Goal: Task Accomplishment & Management: Use online tool/utility

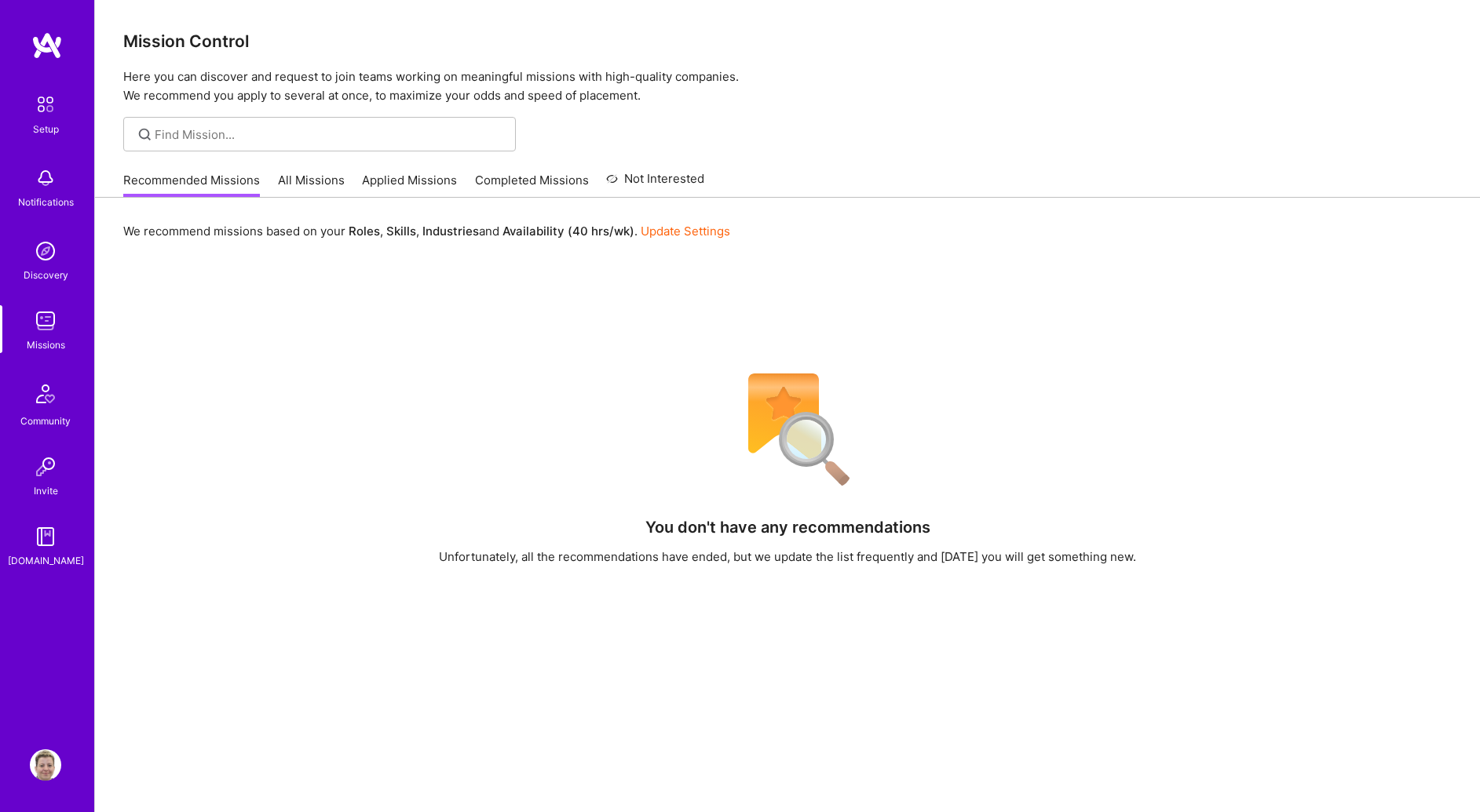
click at [314, 180] on link "All Missions" at bounding box center [311, 184] width 66 height 26
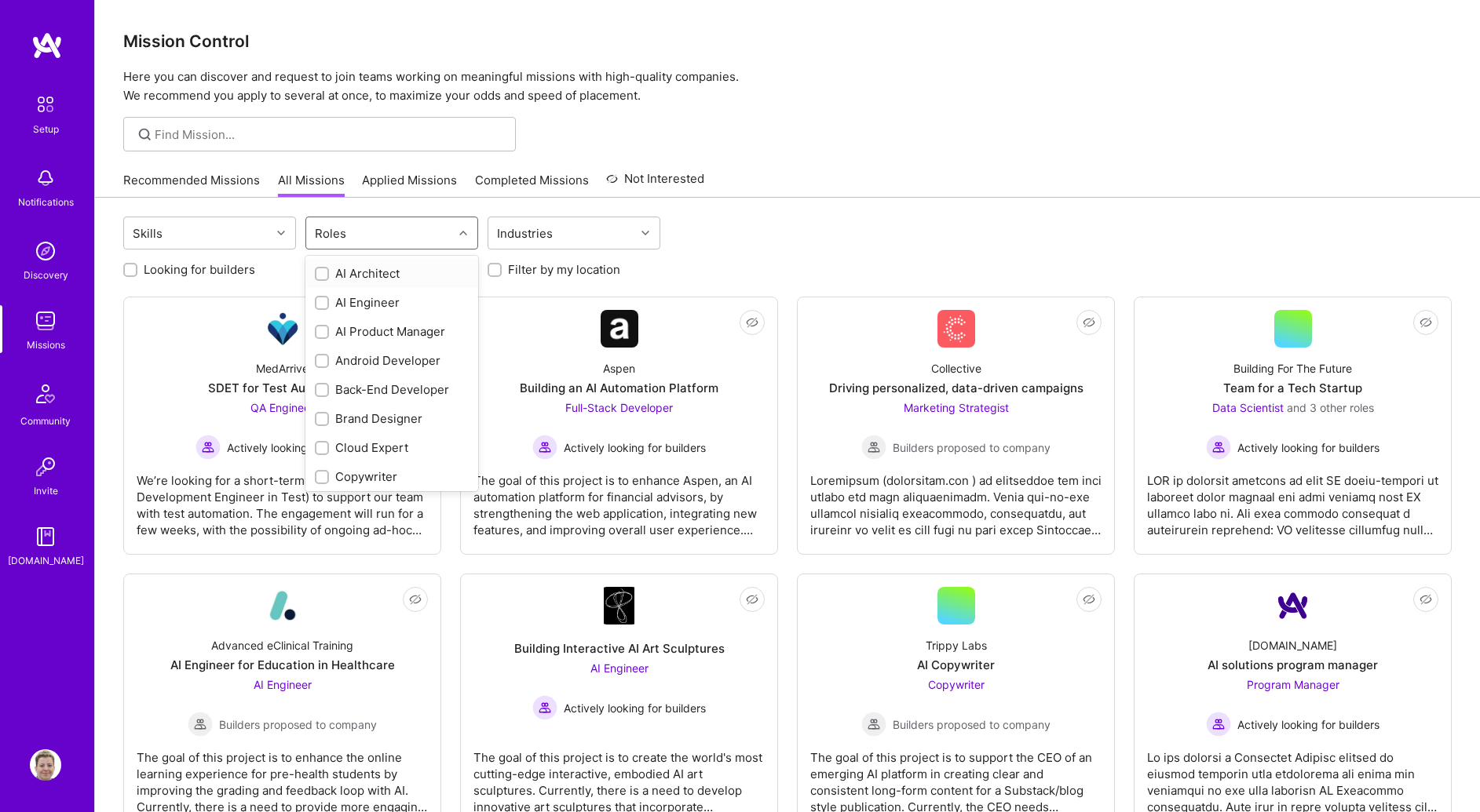
click at [341, 228] on div "Roles" at bounding box center [331, 233] width 39 height 22
type input "ux"
click at [344, 279] on div "UX Expert" at bounding box center [392, 273] width 154 height 17
checkbox input "true"
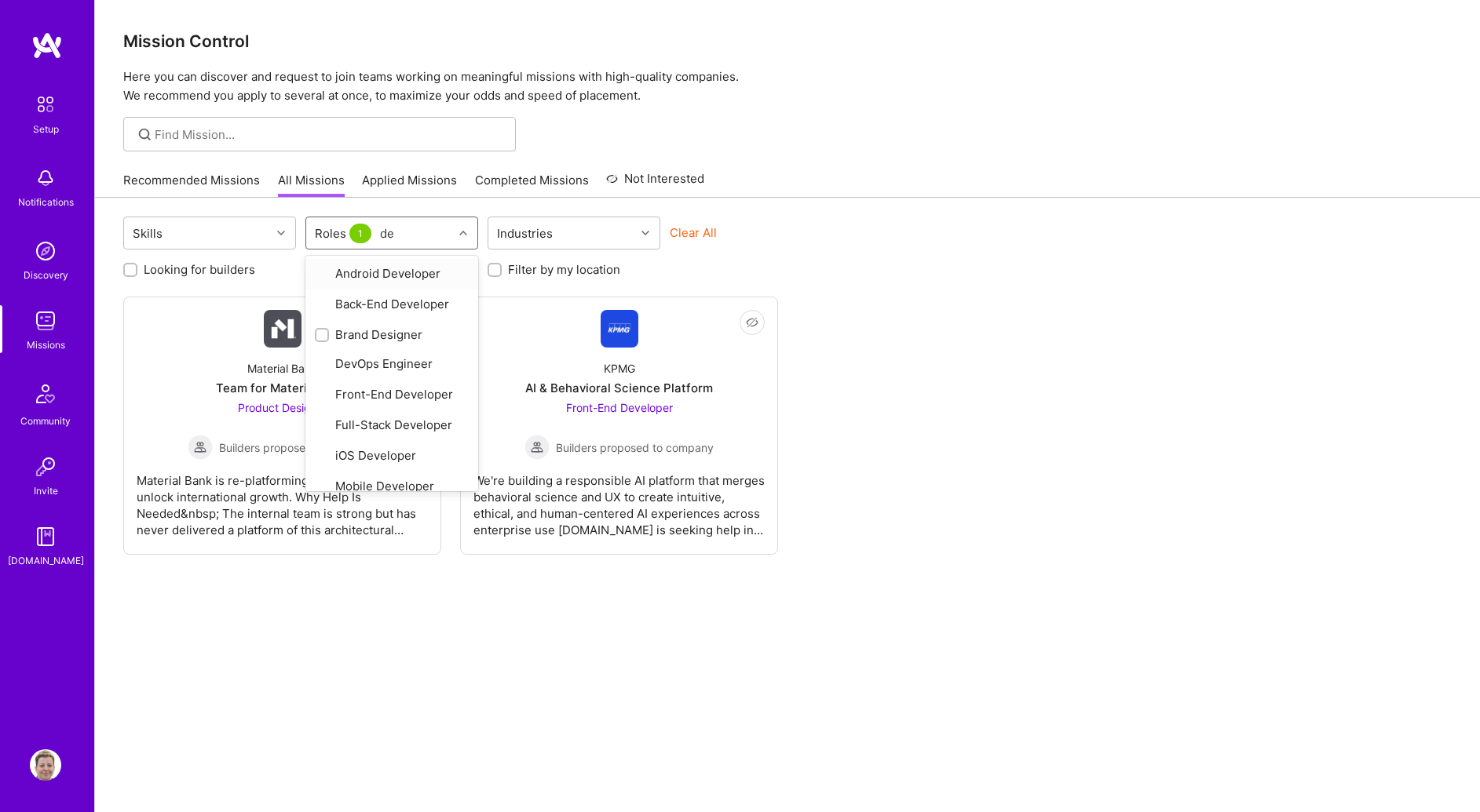
type input "des"
click at [379, 278] on div "Brand Designer" at bounding box center [392, 273] width 154 height 17
checkbox input "true"
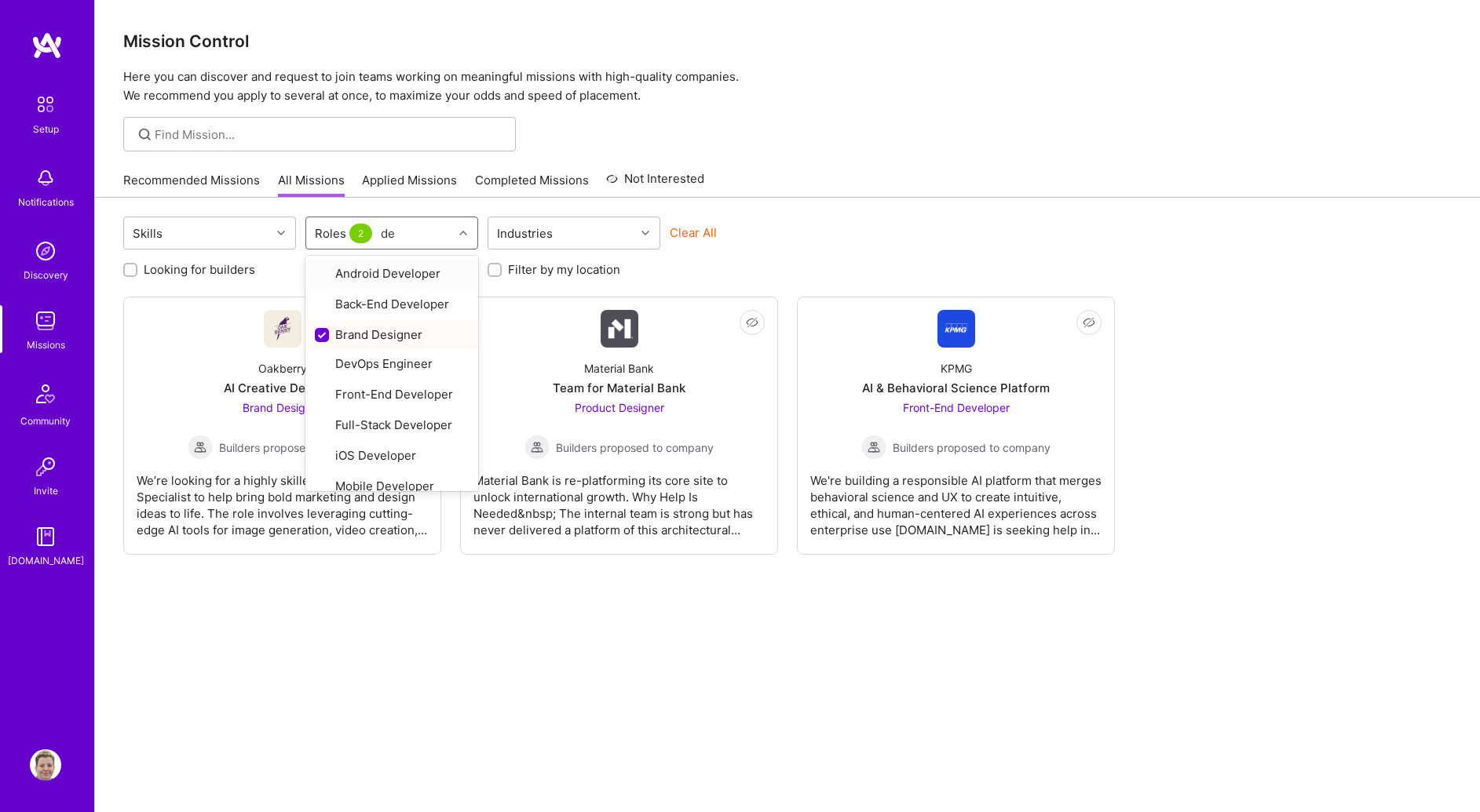
type input "des"
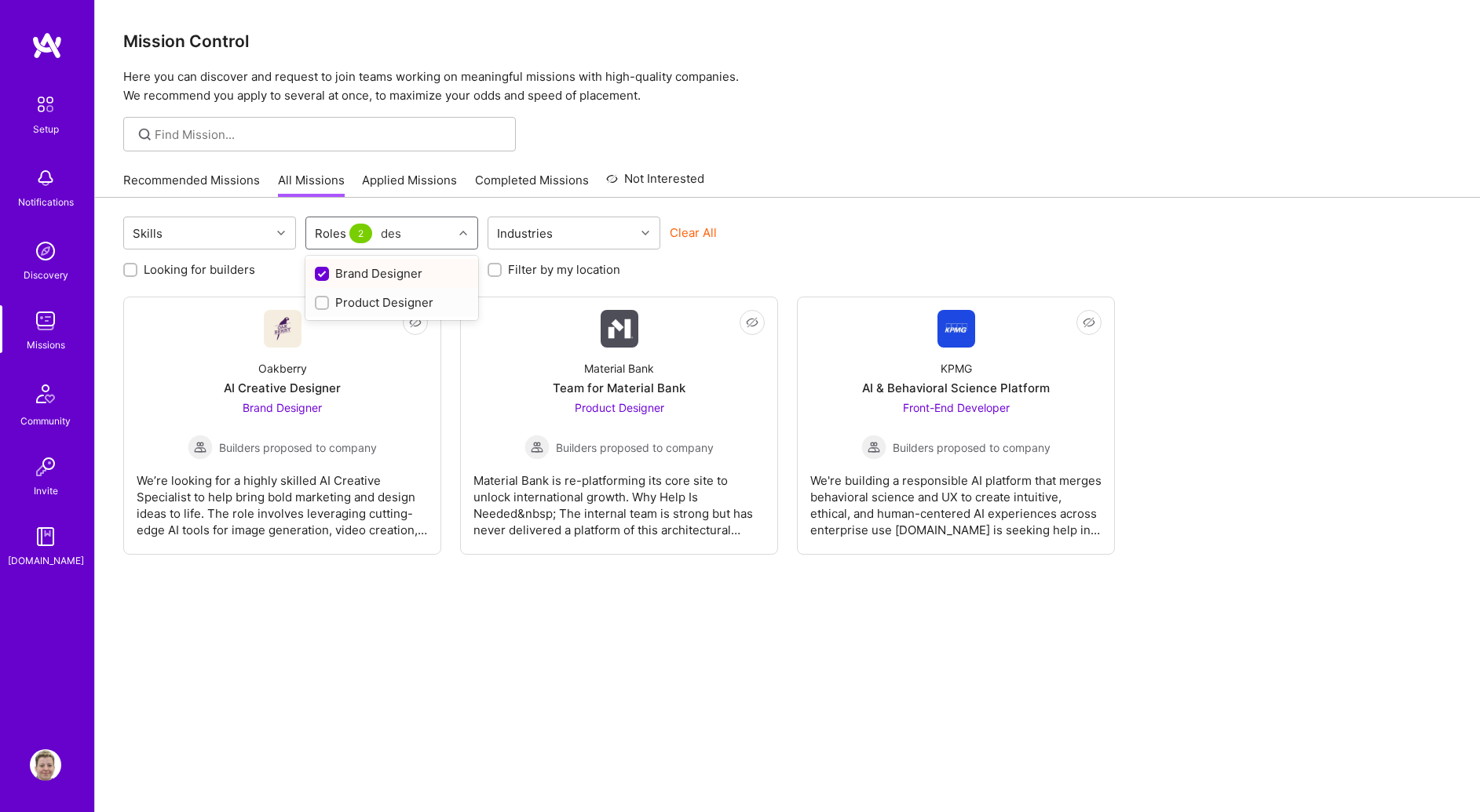
click at [361, 300] on div "Product Designer" at bounding box center [392, 302] width 154 height 17
checkbox input "true"
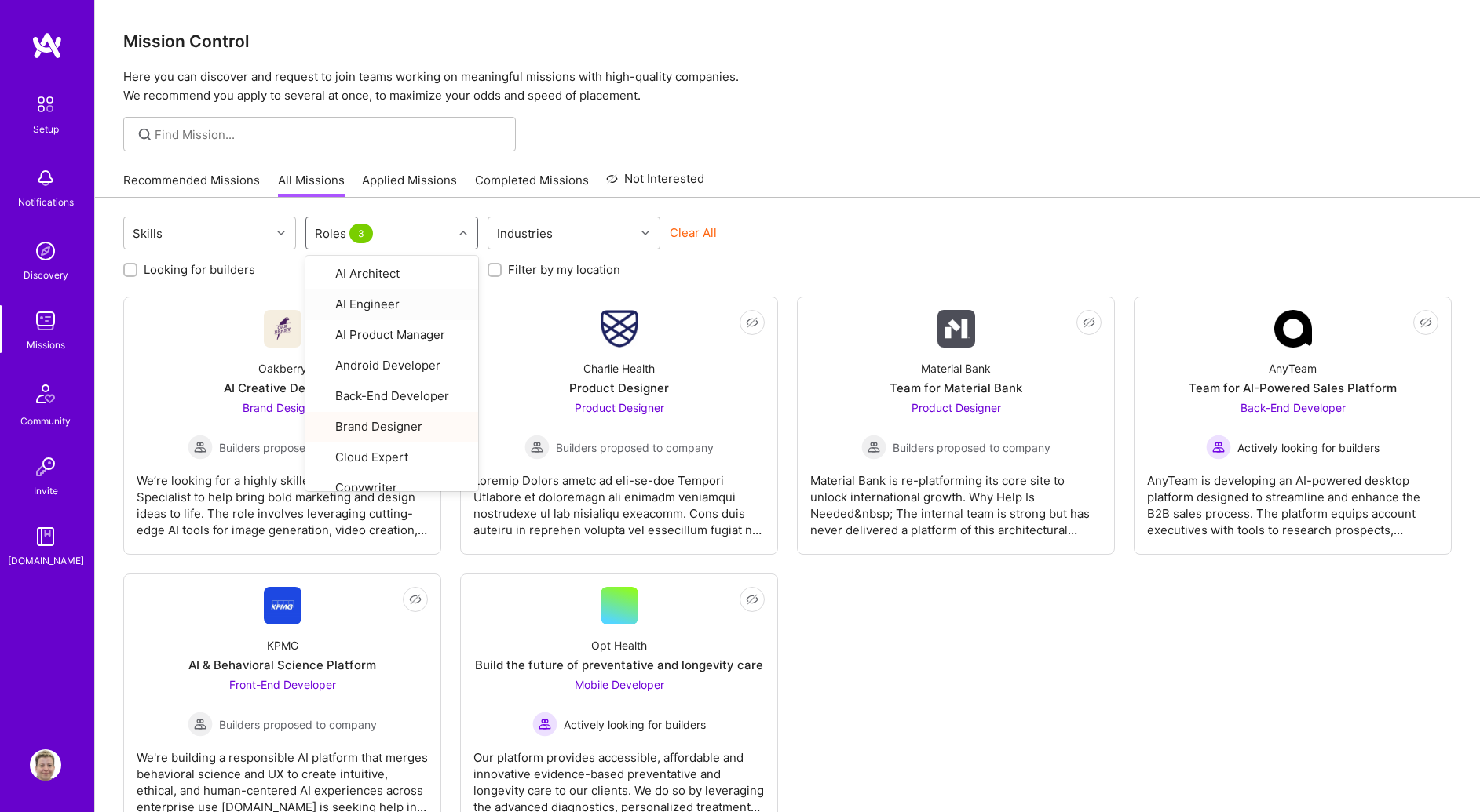
click at [937, 214] on div "Skills option Product Designer, selected. option AI Engineer focused, 2 of 29. …" at bounding box center [787, 533] width 1384 height 672
